Goal: Information Seeking & Learning: Understand process/instructions

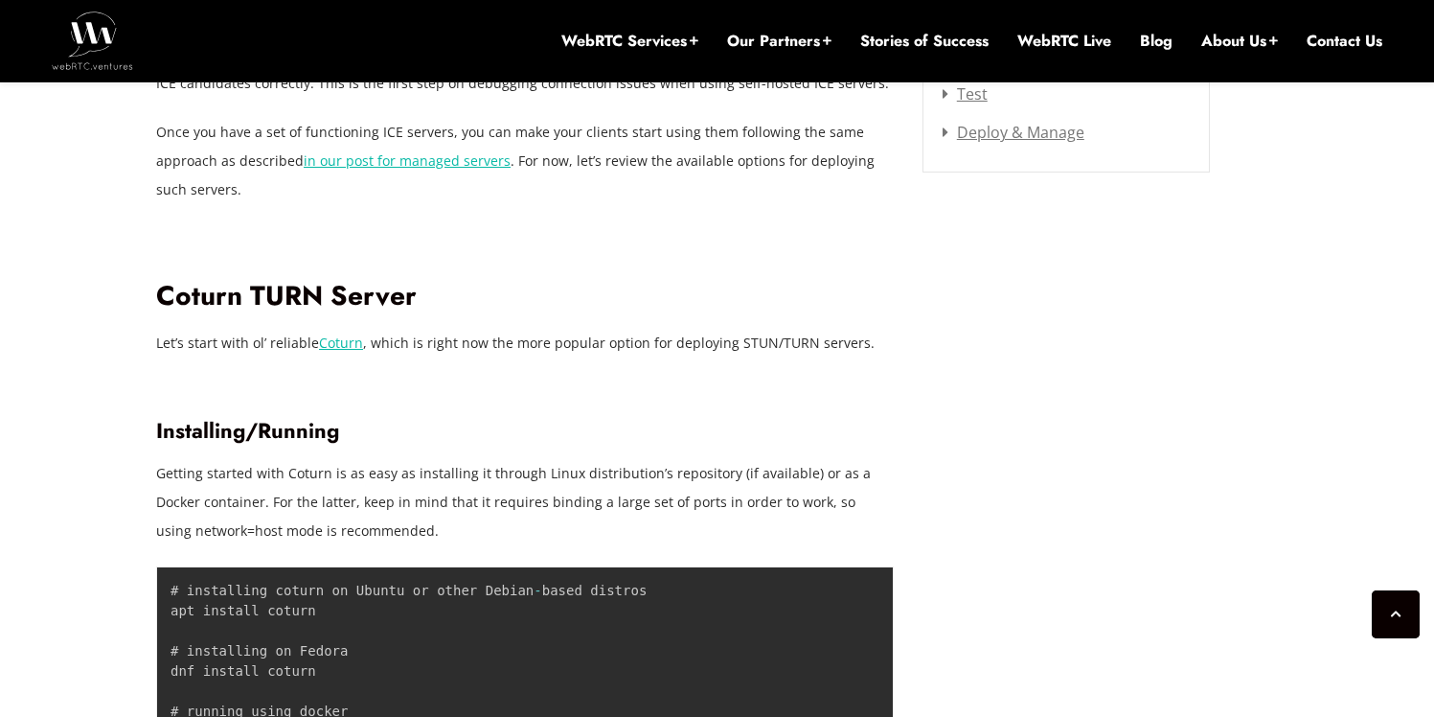
scroll to position [2845, 0]
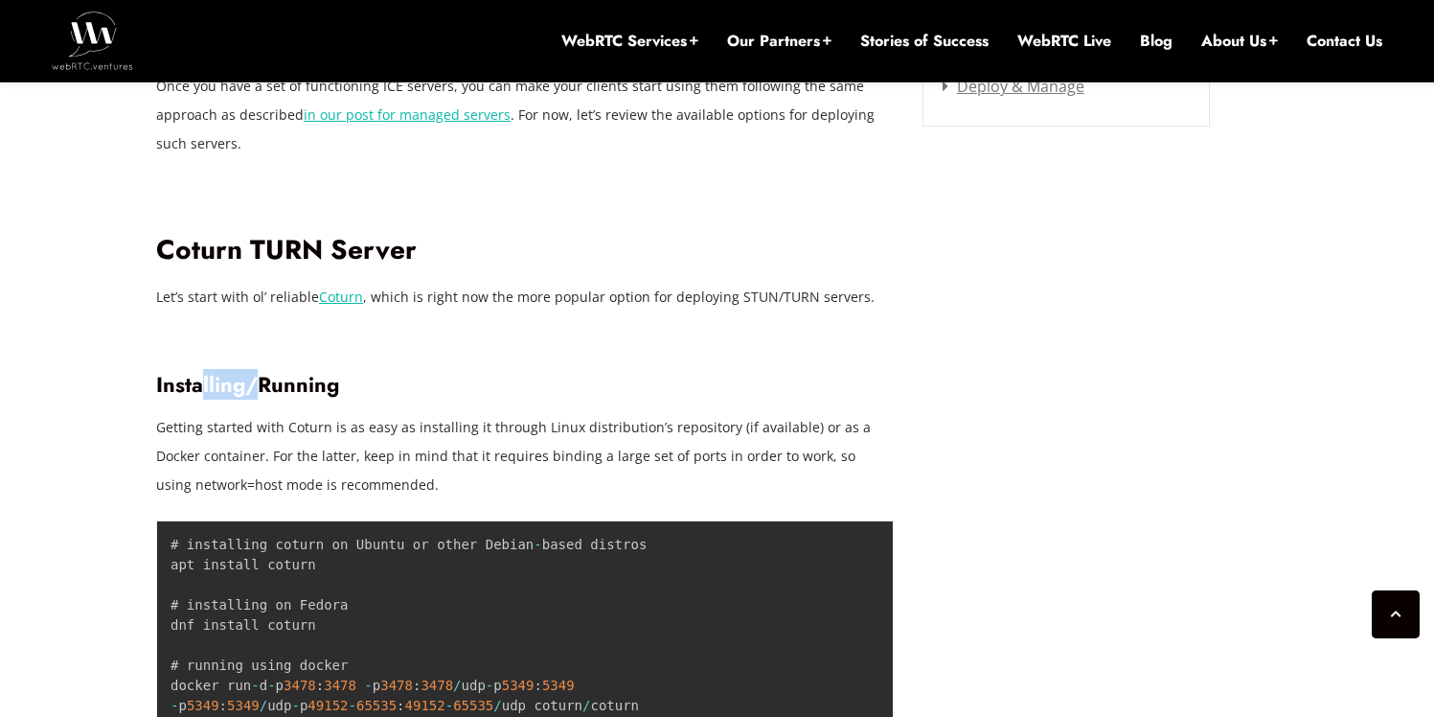
drag, startPoint x: 219, startPoint y: 377, endPoint x: 258, endPoint y: 377, distance: 38.3
click at [258, 377] on h3 "Installing/Running" at bounding box center [525, 385] width 738 height 26
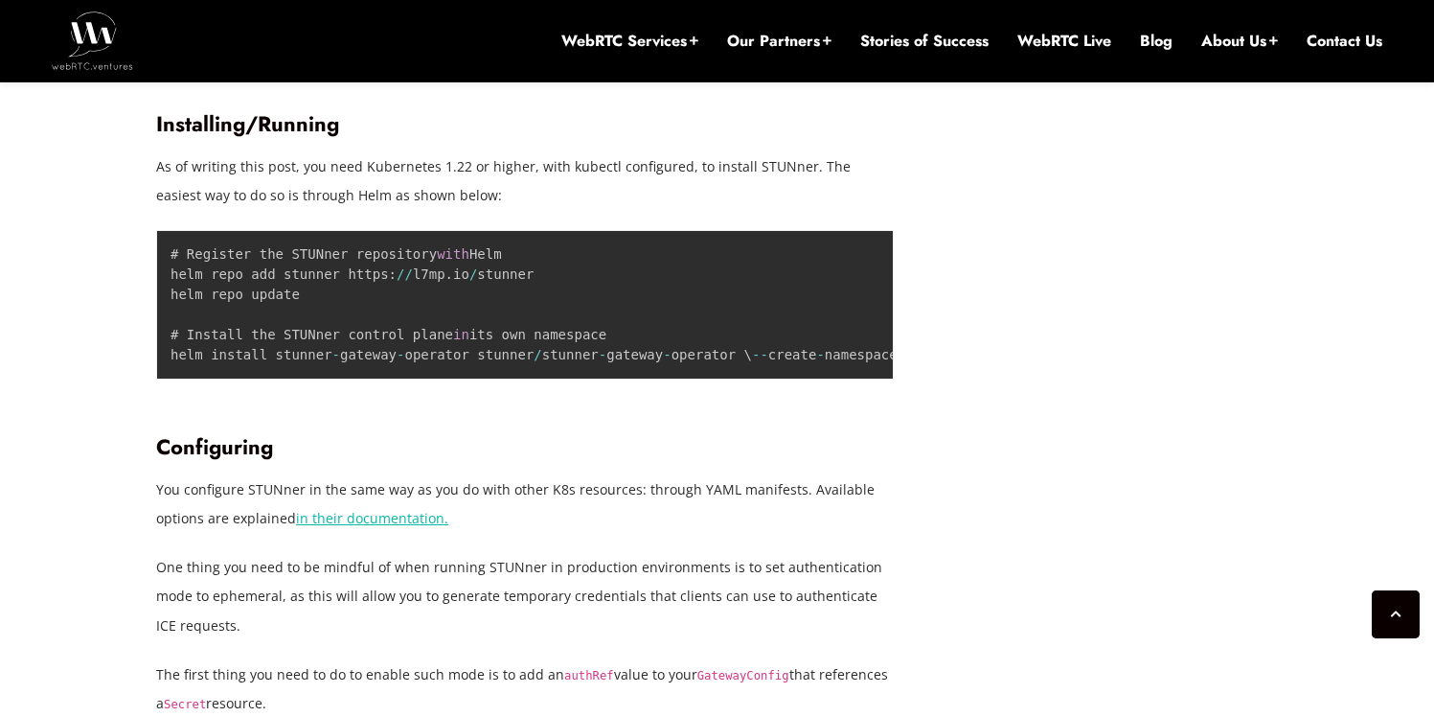
scroll to position [5918, 0]
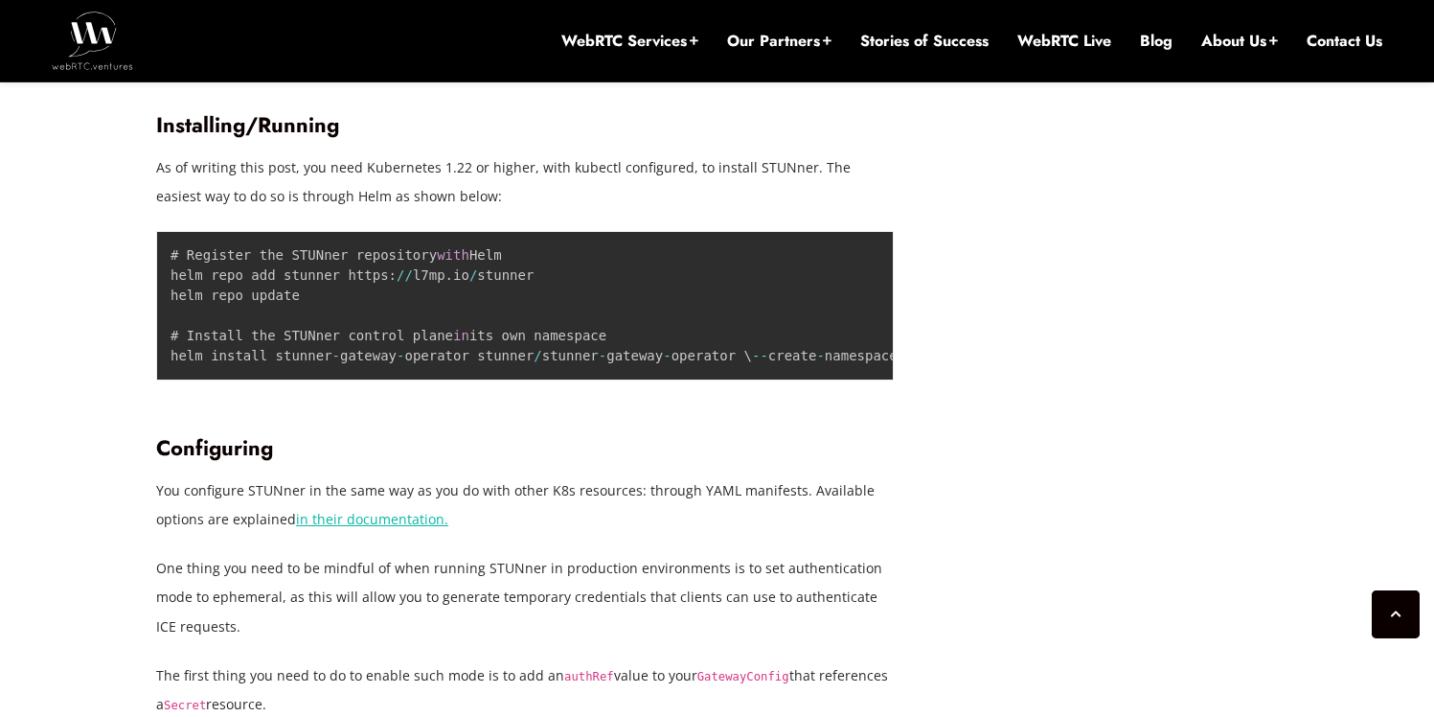
drag, startPoint x: 187, startPoint y: 163, endPoint x: 287, endPoint y: 163, distance: 100.6
drag, startPoint x: 531, startPoint y: 156, endPoint x: 645, endPoint y: 156, distance: 114.0
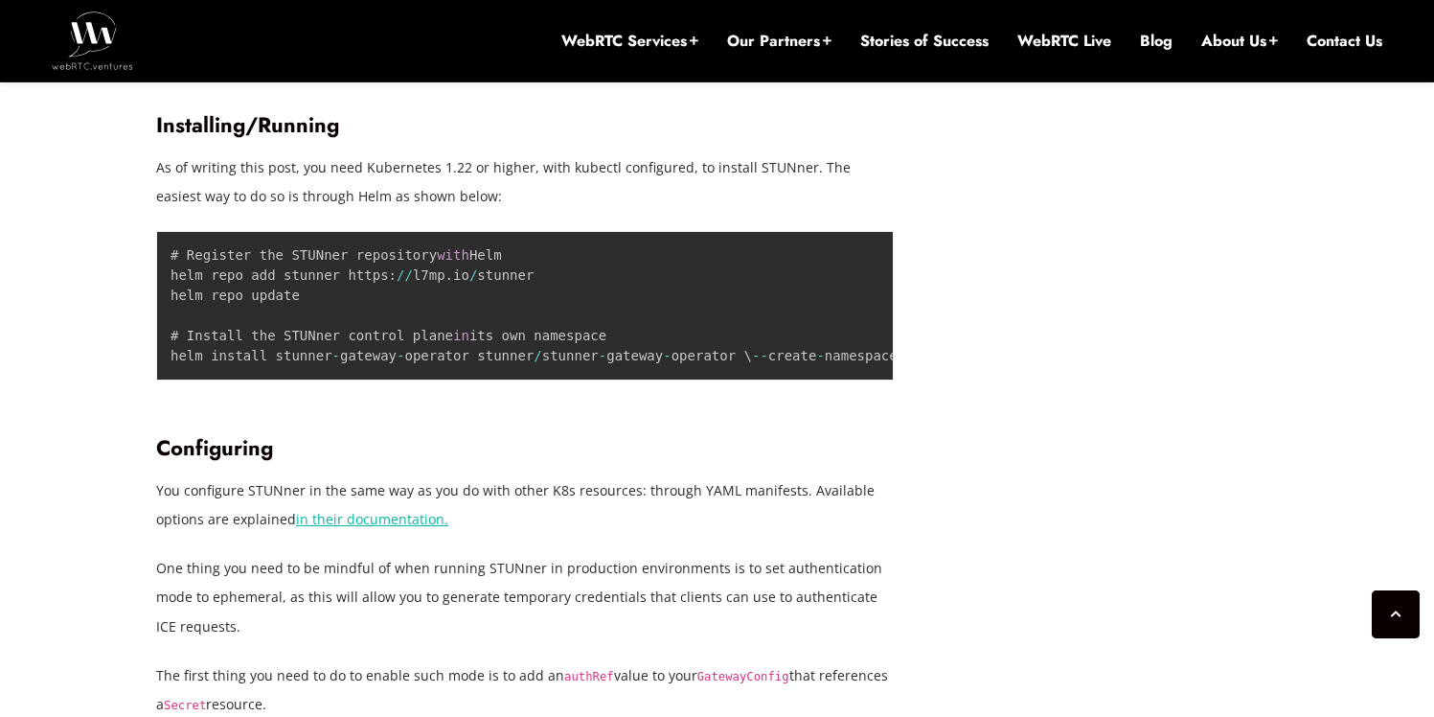
drag, startPoint x: 647, startPoint y: 156, endPoint x: 674, endPoint y: 154, distance: 27.8
drag, startPoint x: 674, startPoint y: 154, endPoint x: 585, endPoint y: 154, distance: 89.1
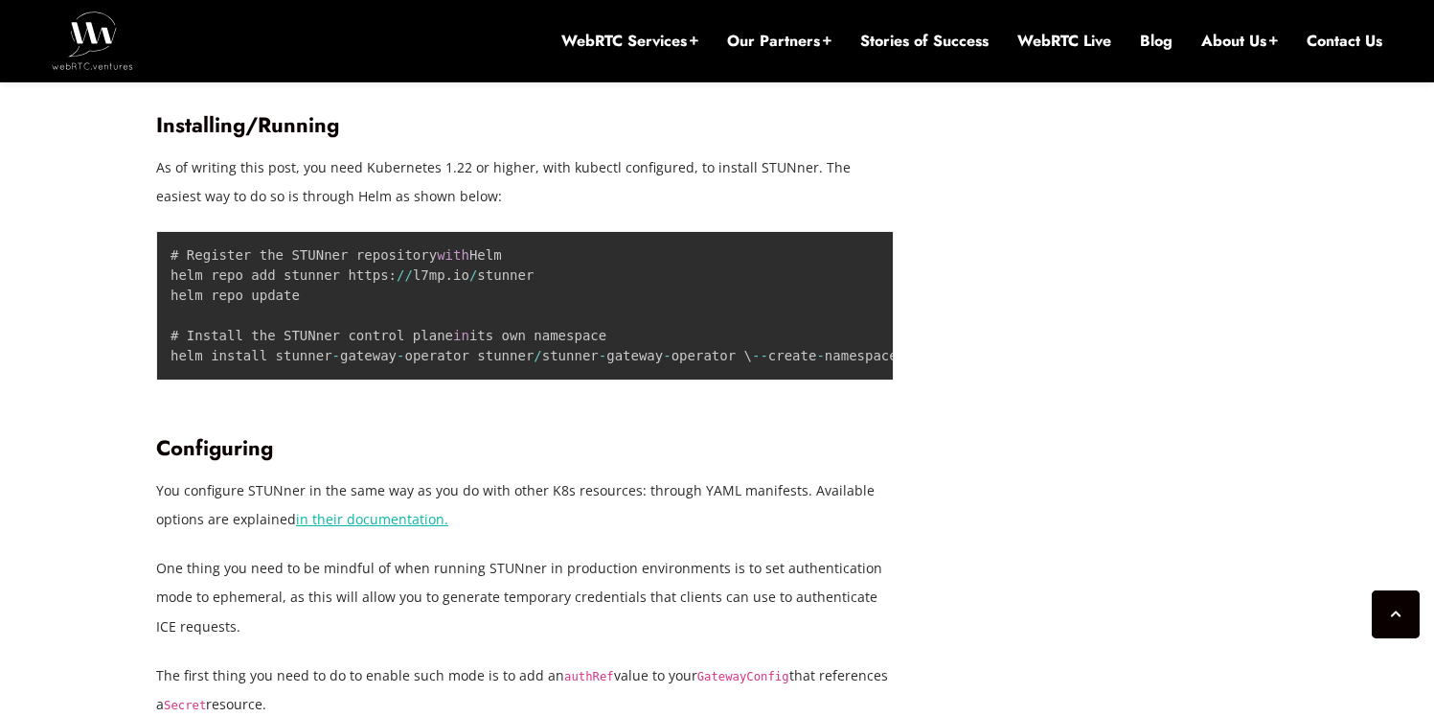
drag, startPoint x: 812, startPoint y: 185, endPoint x: 227, endPoint y: 185, distance: 585.4
drag, startPoint x: 227, startPoint y: 185, endPoint x: 204, endPoint y: 186, distance: 23.0
drag, startPoint x: 204, startPoint y: 186, endPoint x: 402, endPoint y: 186, distance: 198.3
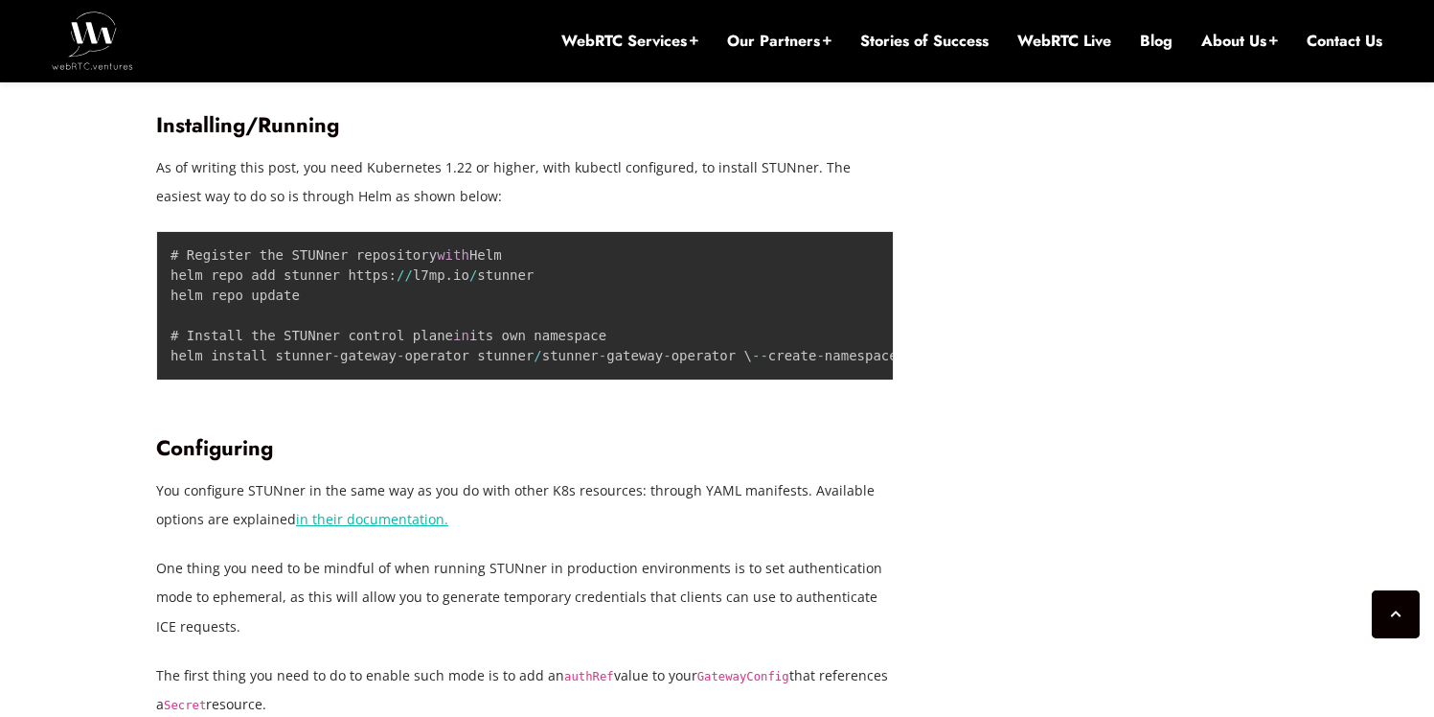
drag, startPoint x: 493, startPoint y: 186, endPoint x: 711, endPoint y: 186, distance: 217.5
drag, startPoint x: 711, startPoint y: 186, endPoint x: 734, endPoint y: 186, distance: 23.0
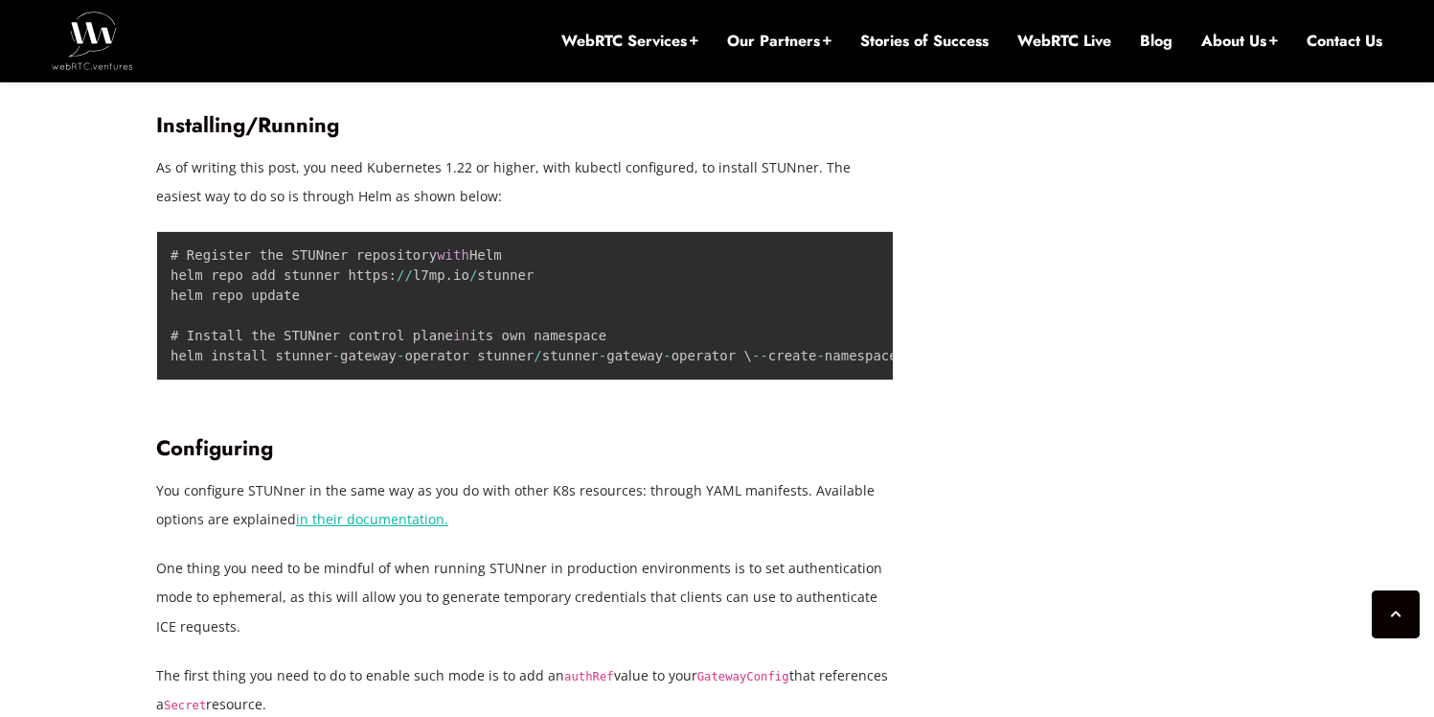
drag, startPoint x: 673, startPoint y: 186, endPoint x: 334, endPoint y: 186, distance: 338.2
drag, startPoint x: 329, startPoint y: 186, endPoint x: 303, endPoint y: 186, distance: 25.9
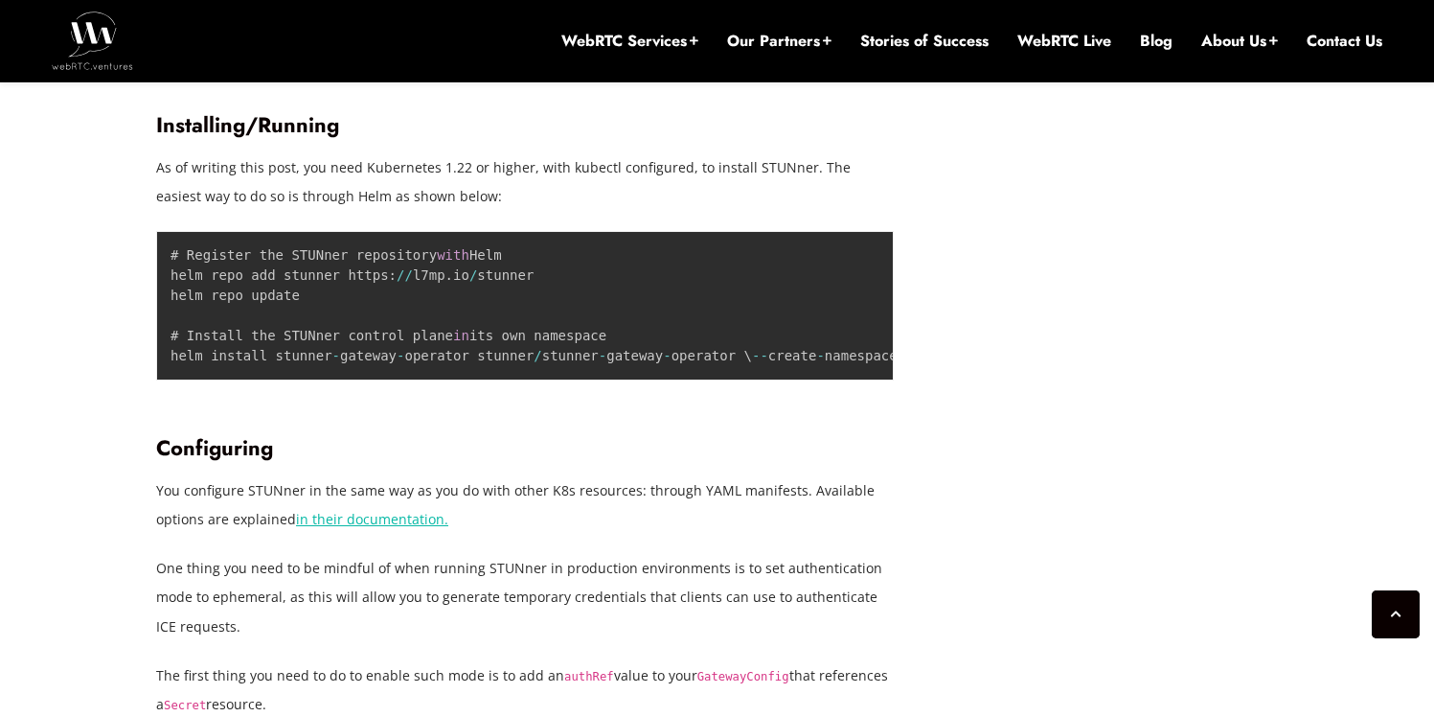
drag, startPoint x: 303, startPoint y: 186, endPoint x: 362, endPoint y: 189, distance: 59.5
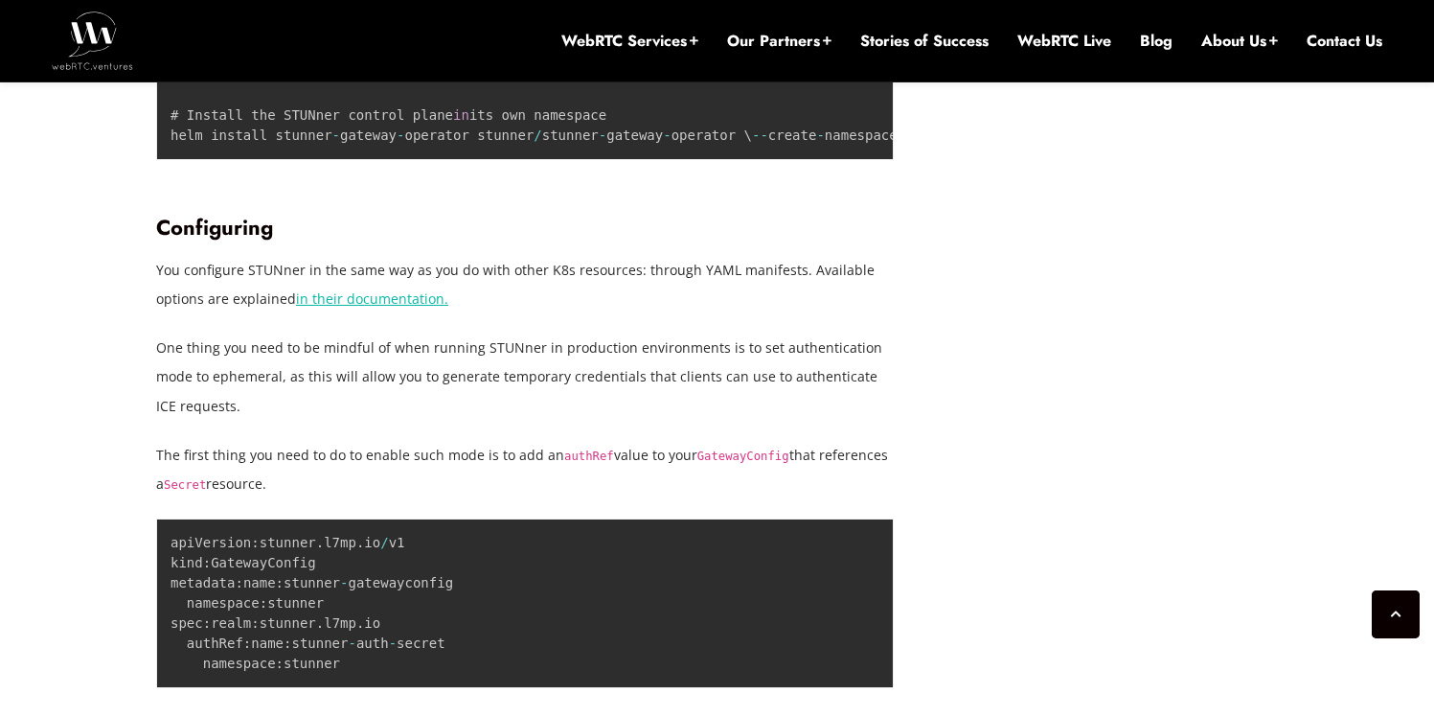
scroll to position [5882, 0]
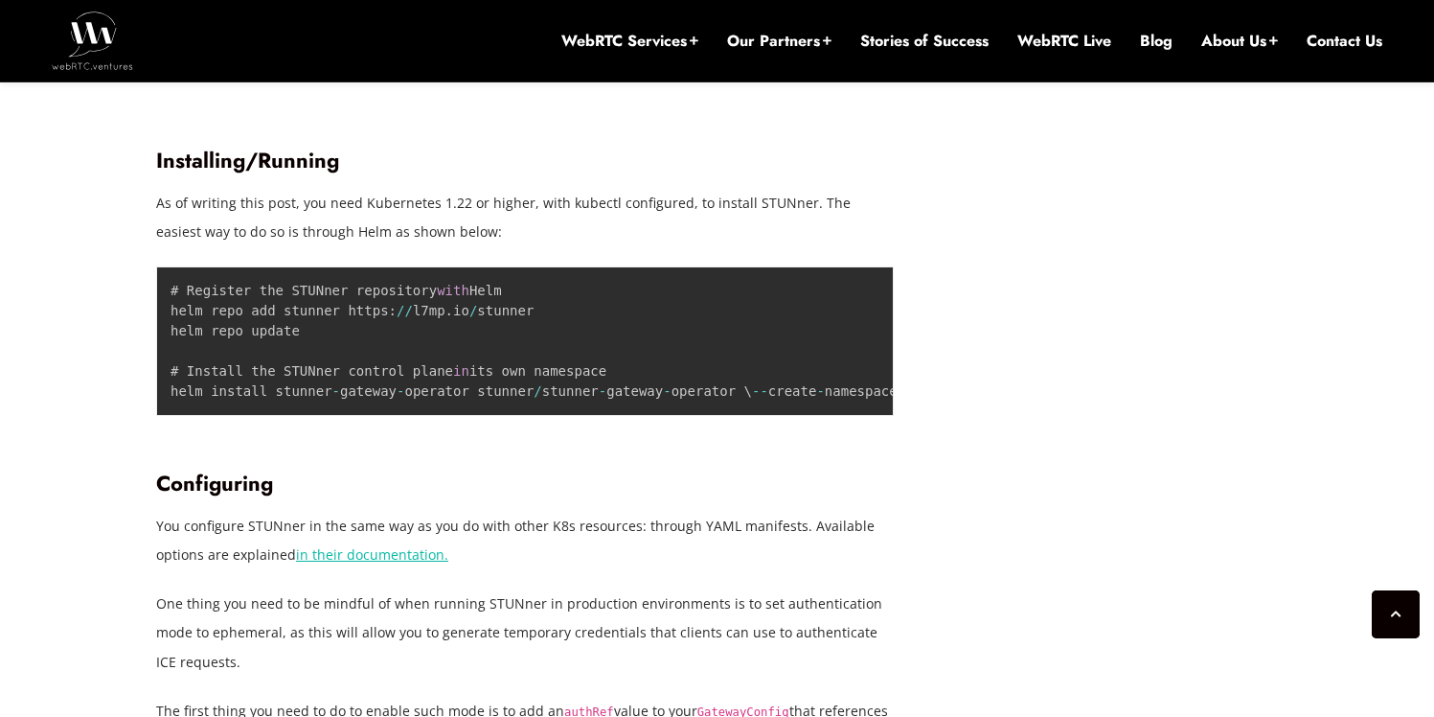
drag, startPoint x: 224, startPoint y: 194, endPoint x: 308, endPoint y: 194, distance: 84.3
drag, startPoint x: 602, startPoint y: 188, endPoint x: 642, endPoint y: 188, distance: 40.2
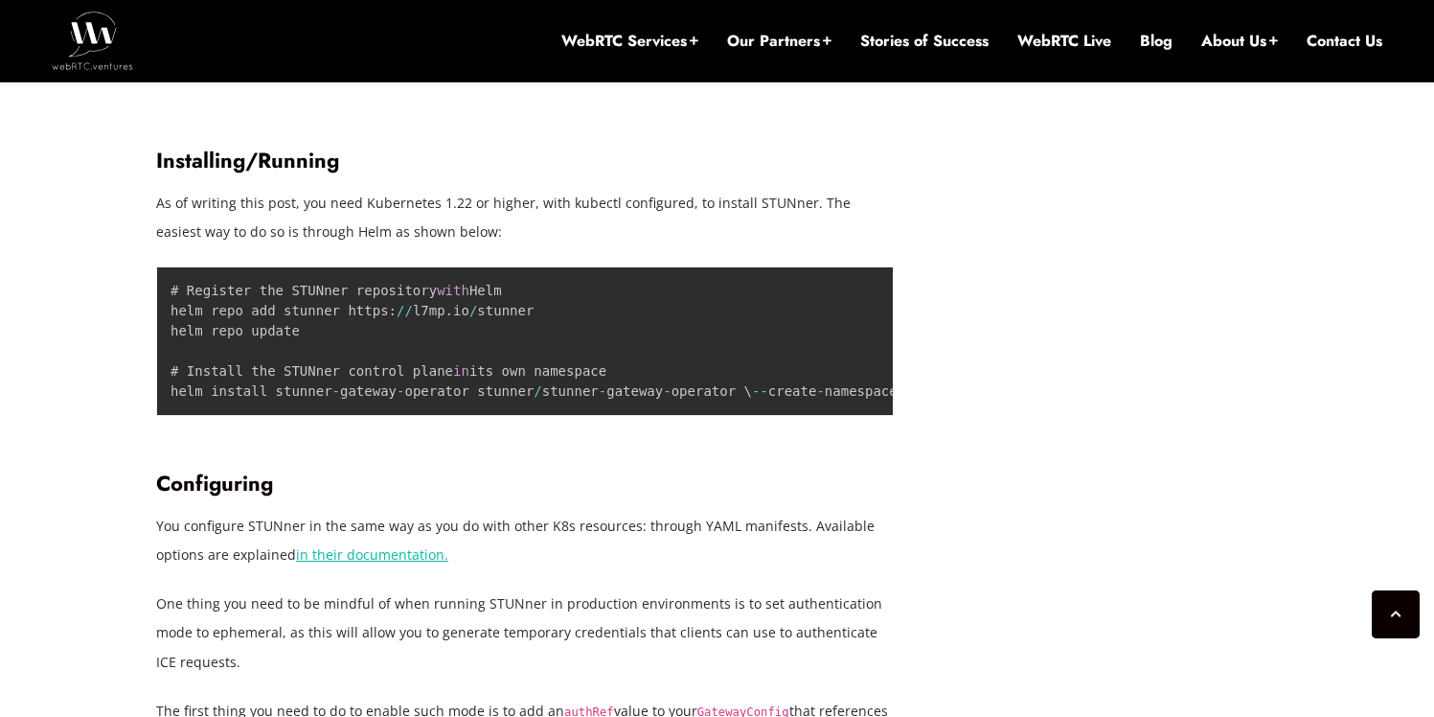
drag, startPoint x: 171, startPoint y: 214, endPoint x: 426, endPoint y: 214, distance: 254.8
drag, startPoint x: 426, startPoint y: 214, endPoint x: 508, endPoint y: 214, distance: 81.4
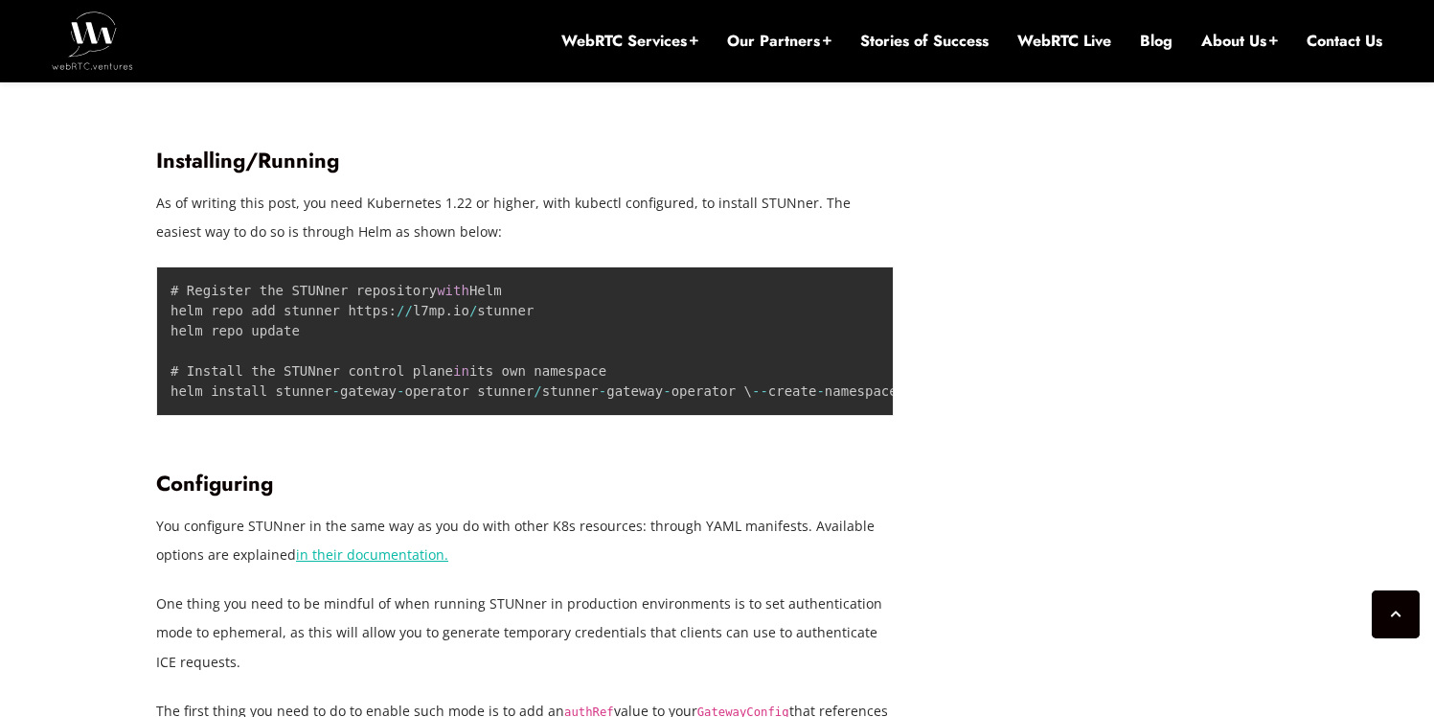
drag, startPoint x: 537, startPoint y: 216, endPoint x: 700, endPoint y: 216, distance: 163.8
drag, startPoint x: 715, startPoint y: 216, endPoint x: 782, endPoint y: 216, distance: 67.1
drag, startPoint x: 783, startPoint y: 216, endPoint x: 440, endPoint y: 216, distance: 343.0
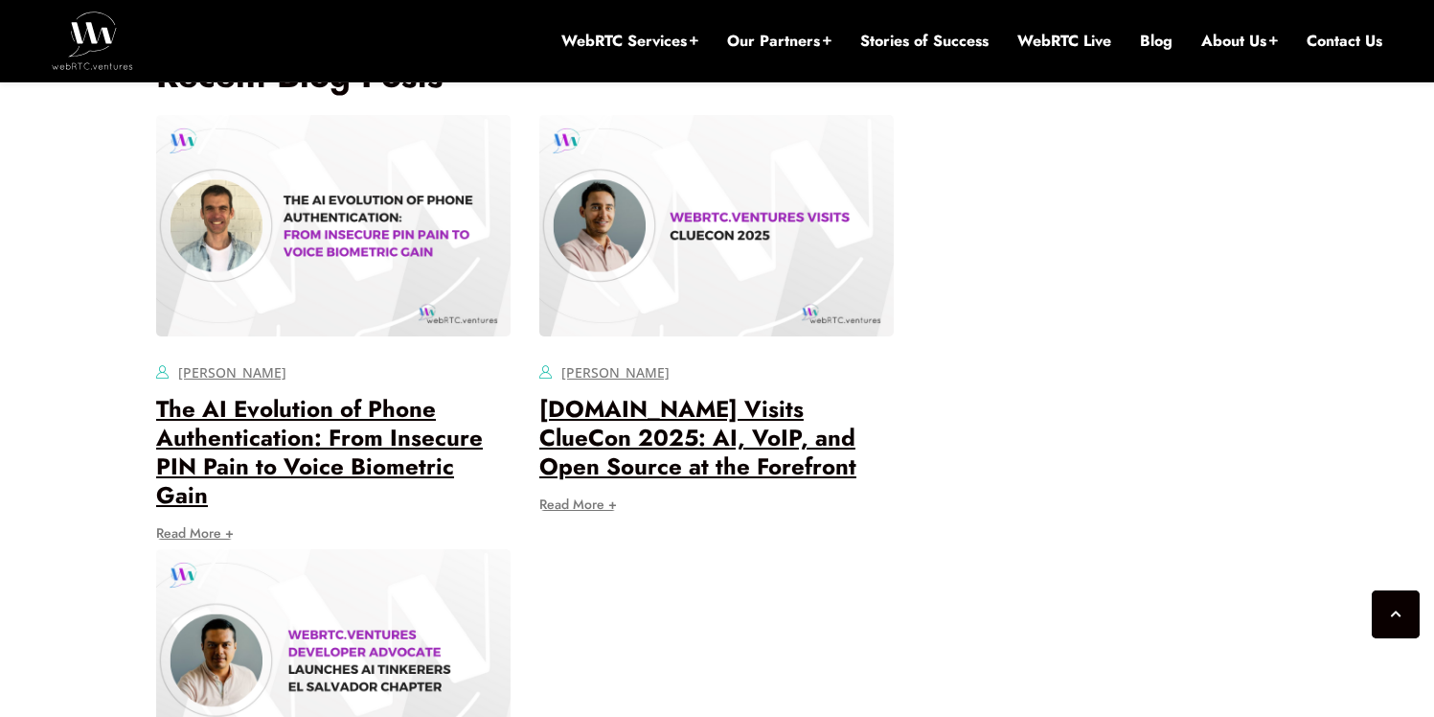
scroll to position [7278, 0]
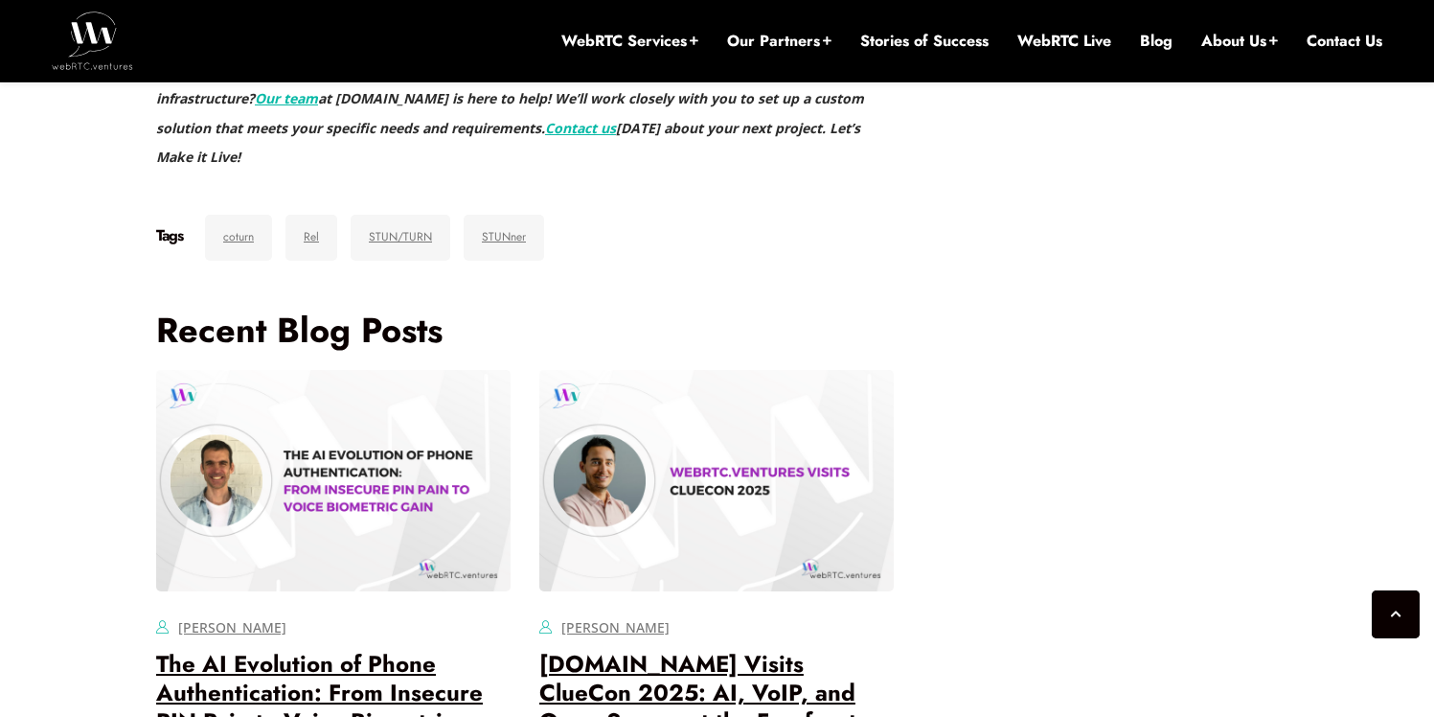
drag, startPoint x: 585, startPoint y: 387, endPoint x: 242, endPoint y: 387, distance: 343.0
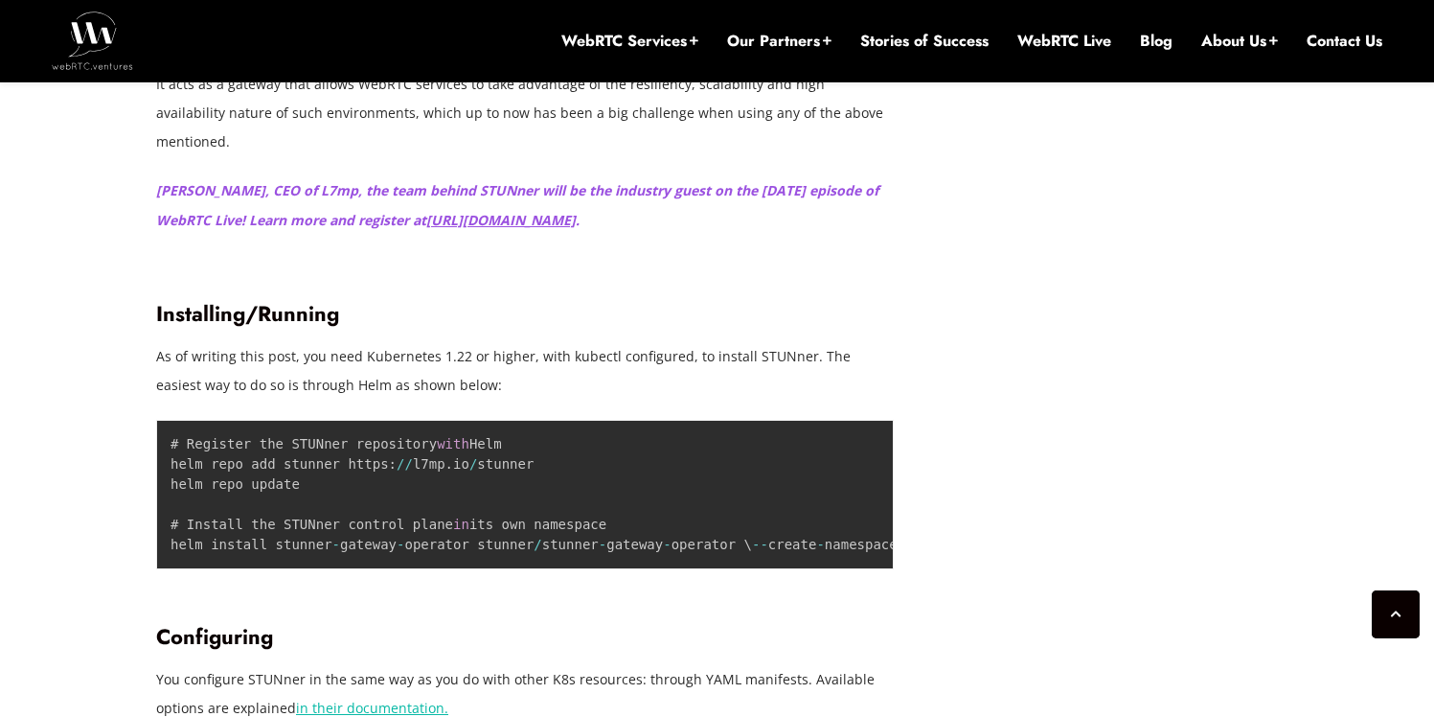
scroll to position [5728, 0]
